Goal: Task Accomplishment & Management: Complete application form

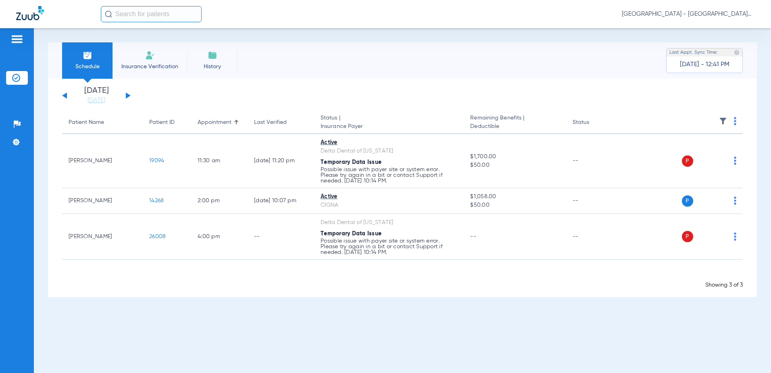
click at [148, 57] on img at bounding box center [150, 55] width 10 height 10
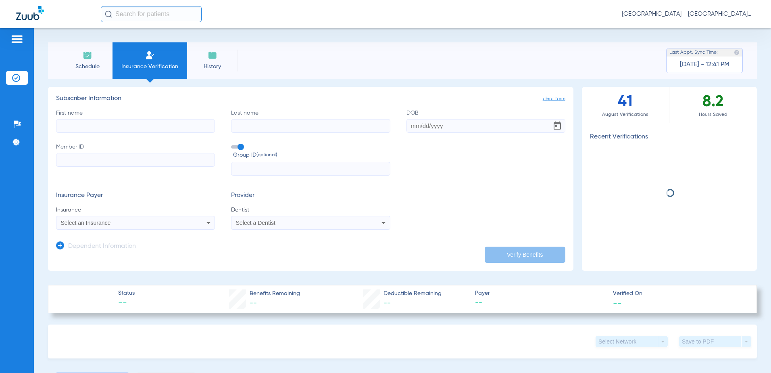
click at [93, 119] on label "First name" at bounding box center [135, 121] width 159 height 24
click at [93, 119] on input "First name" at bounding box center [135, 126] width 159 height 14
click at [99, 129] on input "First name" at bounding box center [135, 126] width 159 height 14
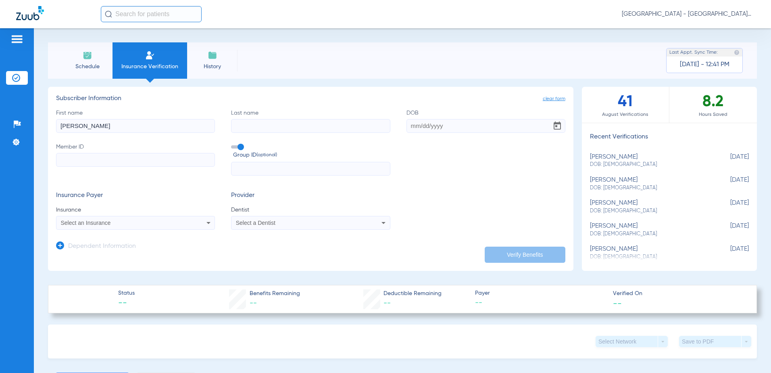
type input "[PERSON_NAME]"
type input "[DATE]"
type input "00090498201"
type input "BCSCCC"
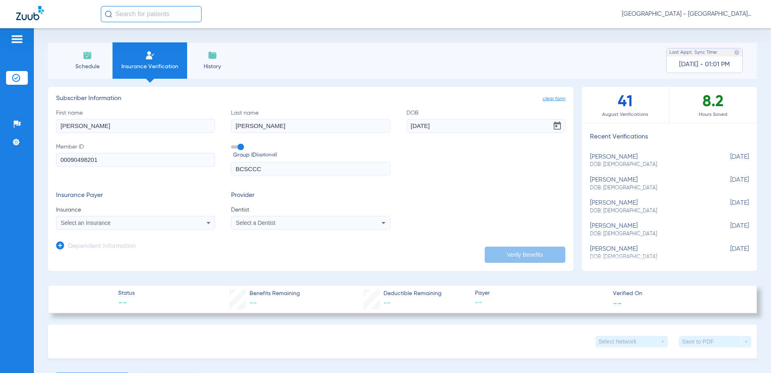
drag, startPoint x: 432, startPoint y: 121, endPoint x: 126, endPoint y: 225, distance: 323.6
click at [126, 225] on div "Select an Insurance" at bounding box center [121, 223] width 120 height 6
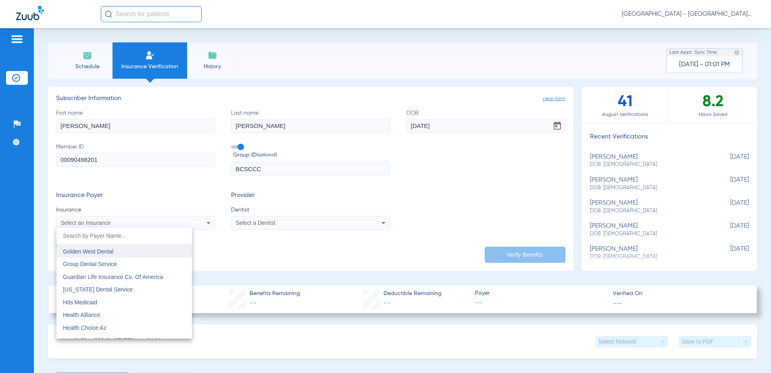
scroll to position [2661, 0]
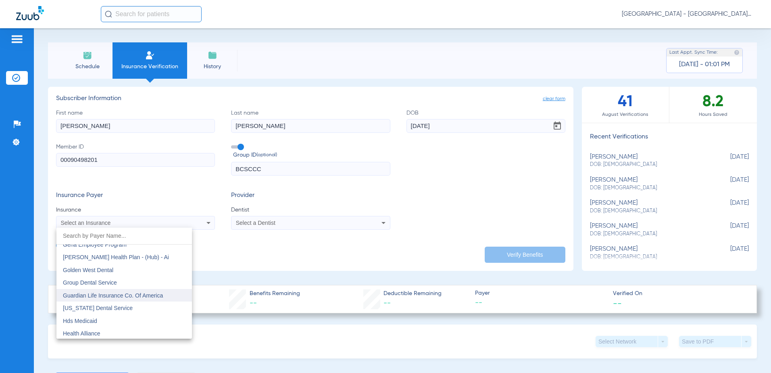
click at [147, 294] on span "Guardian Life Insurance Co. Of America" at bounding box center [113, 295] width 100 height 6
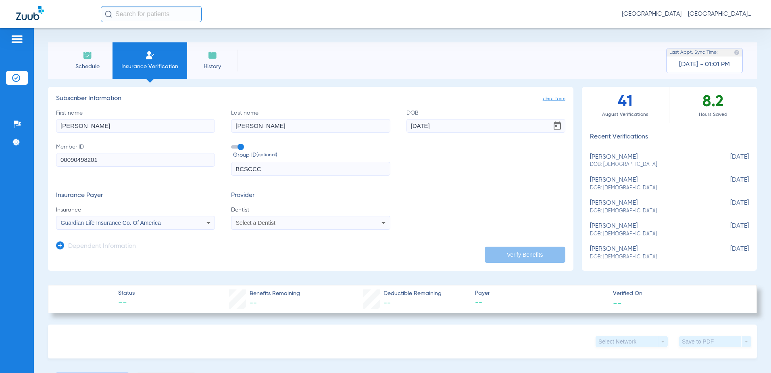
click at [298, 222] on div "Select a Dentist" at bounding box center [296, 223] width 120 height 6
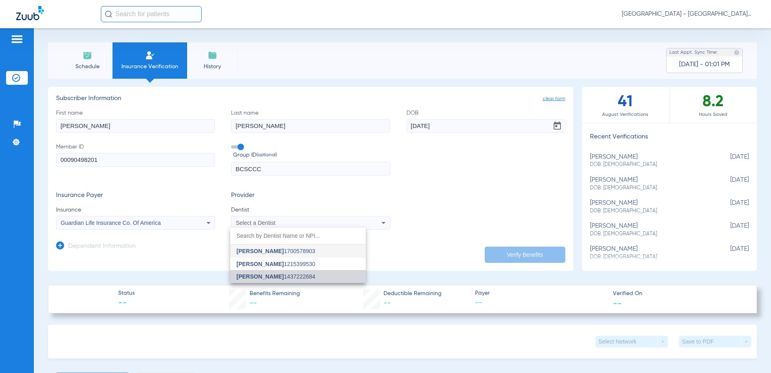
click at [300, 279] on span "[PERSON_NAME] 1437222684" at bounding box center [276, 276] width 79 height 6
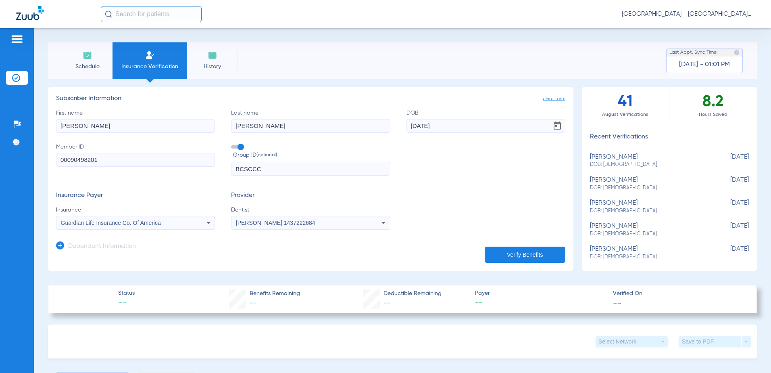
click at [526, 255] on button "Verify Benefits" at bounding box center [525, 254] width 81 height 16
type input "[PERSON_NAME]"
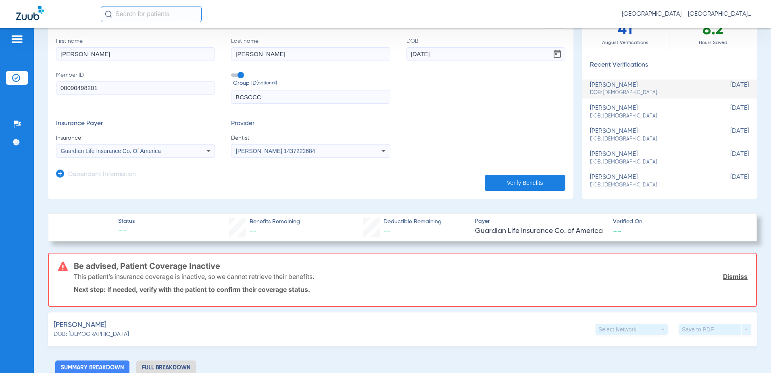
scroll to position [81, 0]
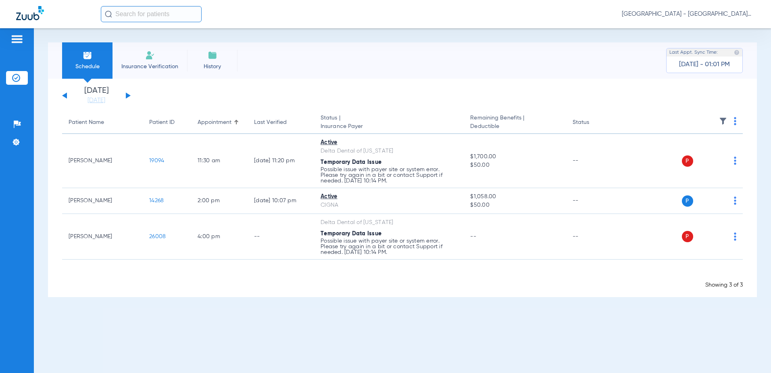
click at [139, 61] on li "Insurance Verification" at bounding box center [150, 60] width 75 height 36
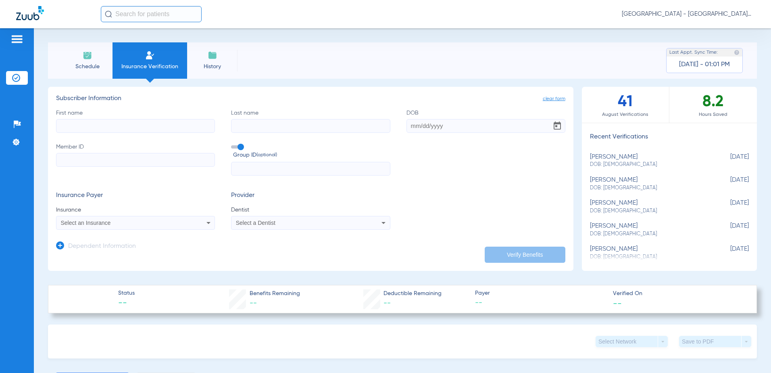
click at [89, 129] on input "First name" at bounding box center [135, 126] width 159 height 14
type input "victoria"
type input "dilland"
type input "01/30/2001"
type input "ARD551973"
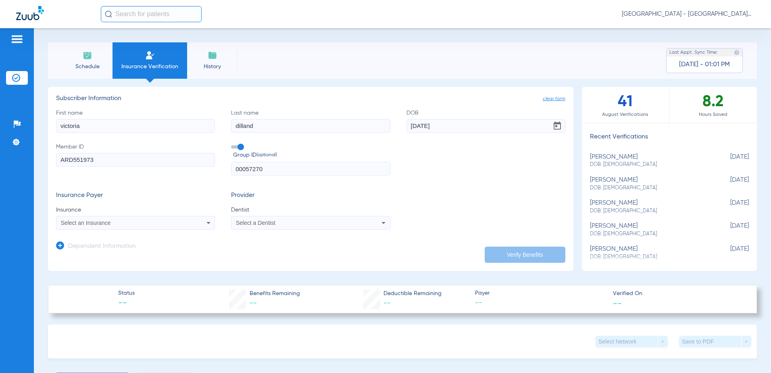
type input "00057270"
click at [136, 221] on div "Select an Insurance" at bounding box center [121, 223] width 120 height 6
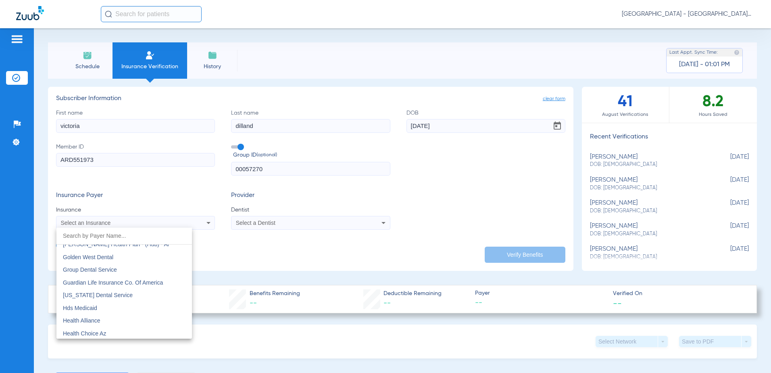
scroll to position [2702, 0]
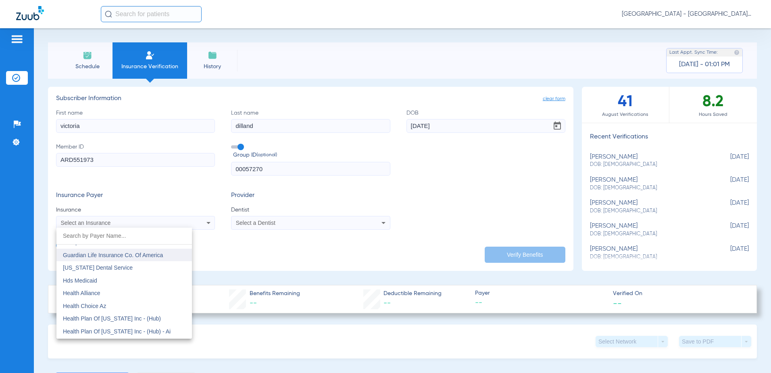
click at [125, 255] on span "Guardian Life Insurance Co. Of America" at bounding box center [113, 255] width 100 height 6
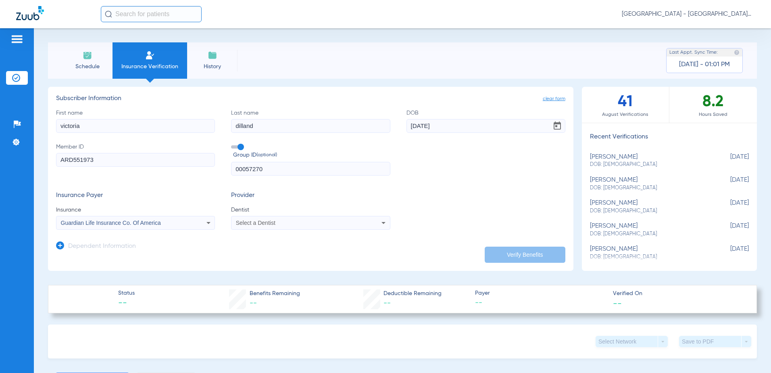
click at [325, 219] on div "Select a Dentist" at bounding box center [310, 223] width 158 height 10
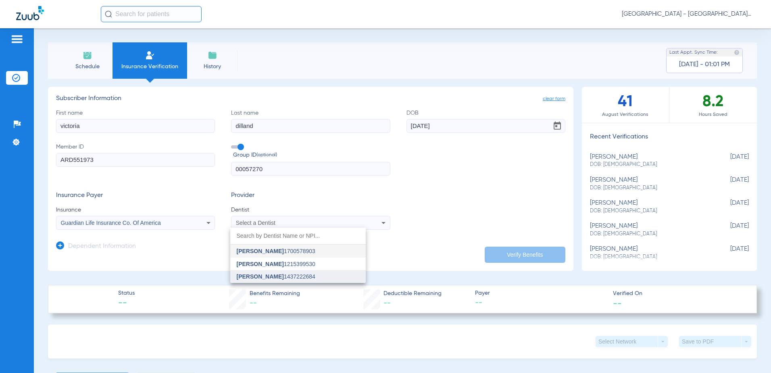
click at [290, 273] on span "[PERSON_NAME] 1437222684" at bounding box center [276, 276] width 79 height 6
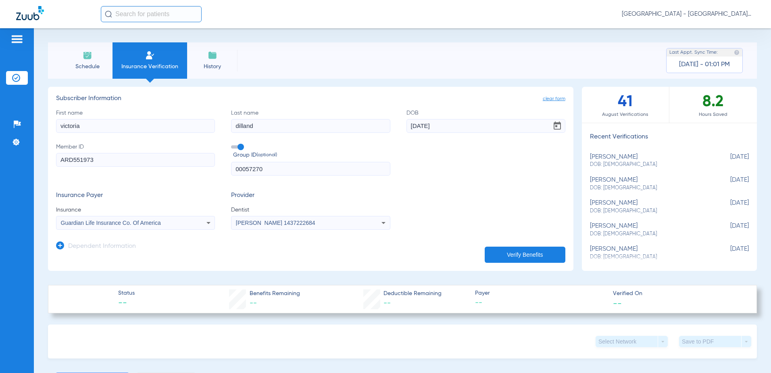
click at [530, 252] on button "Verify Benefits" at bounding box center [525, 254] width 81 height 16
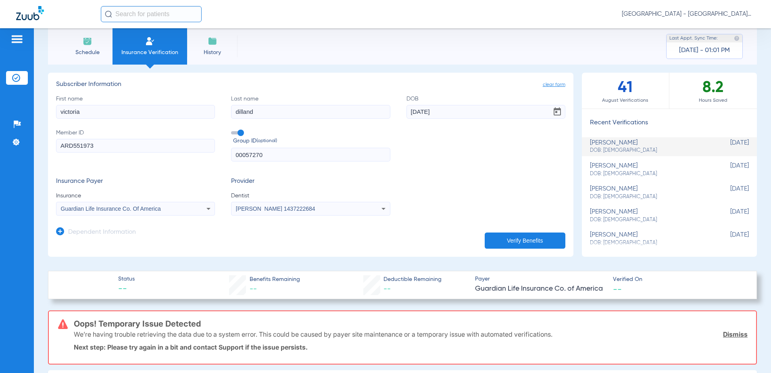
scroll to position [0, 0]
